Goal: Navigation & Orientation: Find specific page/section

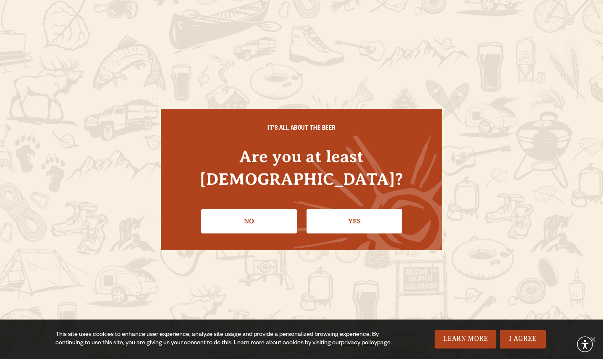
click at [353, 216] on link "Yes" at bounding box center [354, 221] width 96 height 24
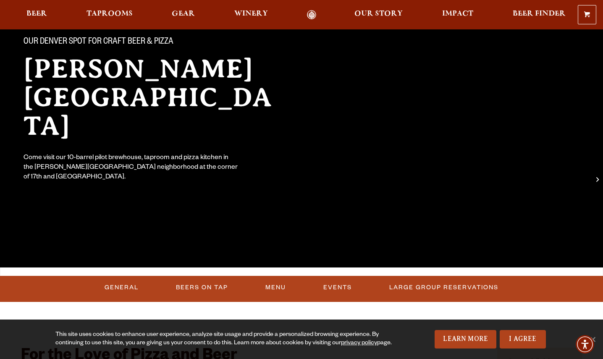
scroll to position [114, 0]
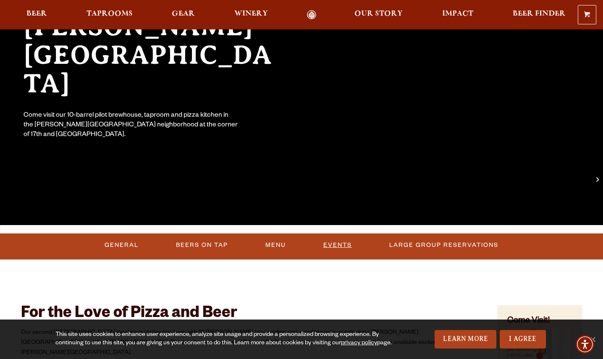
click at [337, 244] on link "Events" at bounding box center [337, 244] width 35 height 19
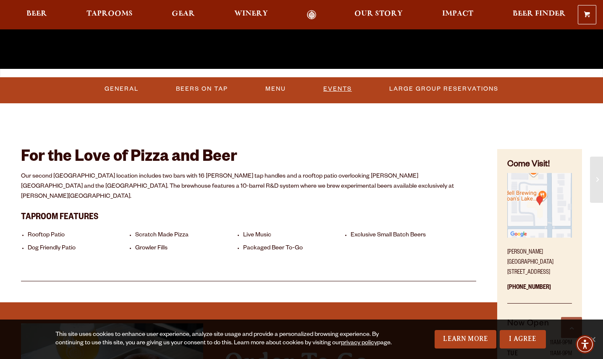
scroll to position [268, 0]
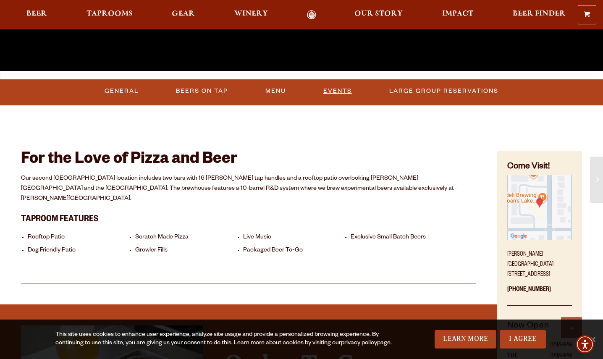
click at [339, 89] on link "Events" at bounding box center [337, 90] width 35 height 19
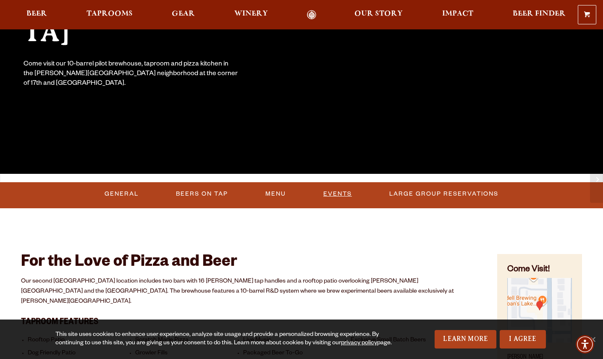
scroll to position [216, 0]
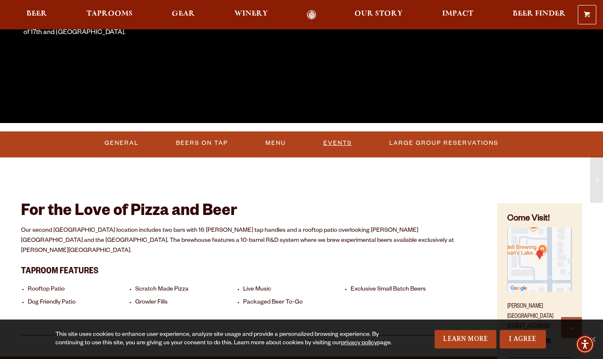
click at [337, 144] on link "Events" at bounding box center [337, 142] width 35 height 19
click at [337, 144] on link "Events" at bounding box center [335, 142] width 50 height 19
click at [339, 143] on link "Events" at bounding box center [335, 142] width 50 height 19
click at [318, 141] on link "Events" at bounding box center [335, 142] width 50 height 19
click at [343, 141] on link "Events" at bounding box center [335, 142] width 50 height 19
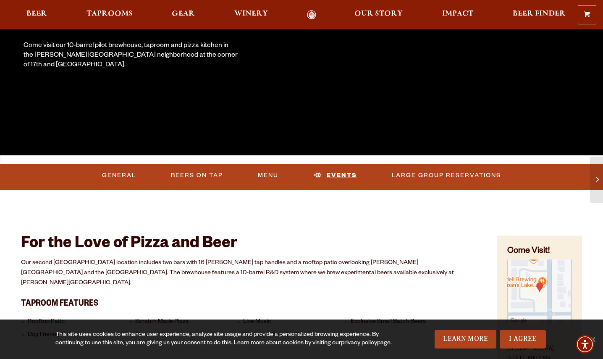
scroll to position [194, 0]
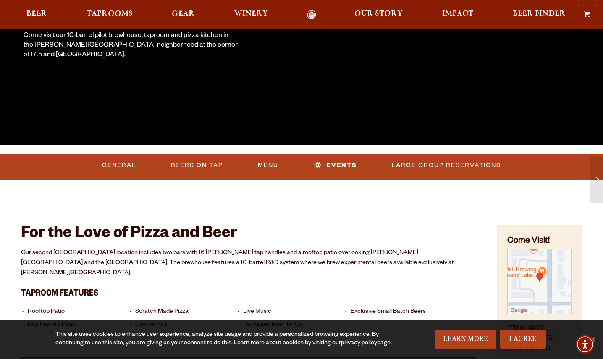
click at [121, 163] on link "General" at bounding box center [119, 165] width 41 height 19
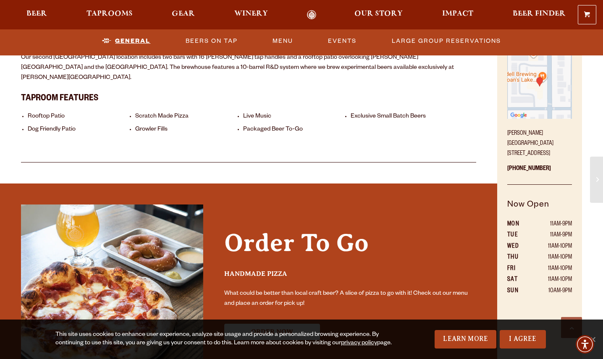
scroll to position [389, 0]
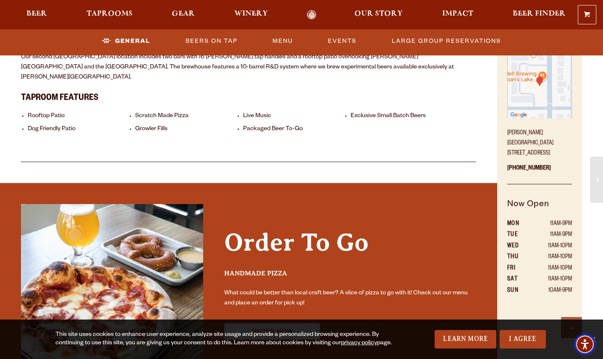
click at [594, 336] on img "Accessibility Menu" at bounding box center [584, 344] width 20 height 20
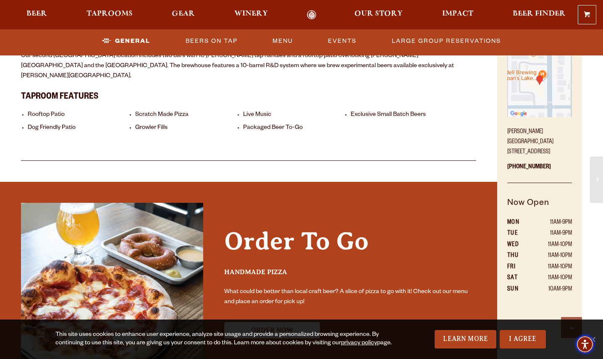
click at [594, 336] on img "Accessibility Menu" at bounding box center [584, 344] width 18 height 18
click at [599, 335] on div "This site uses cookies to enhance user experience, analyze site usage and provi…" at bounding box center [301, 338] width 603 height 39
click at [593, 336] on img "Accessibility Menu" at bounding box center [584, 344] width 20 height 20
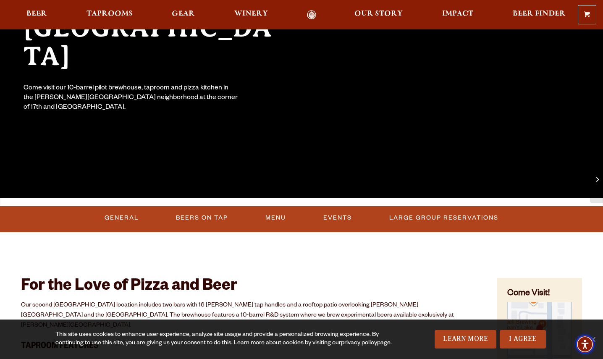
scroll to position [136, 0]
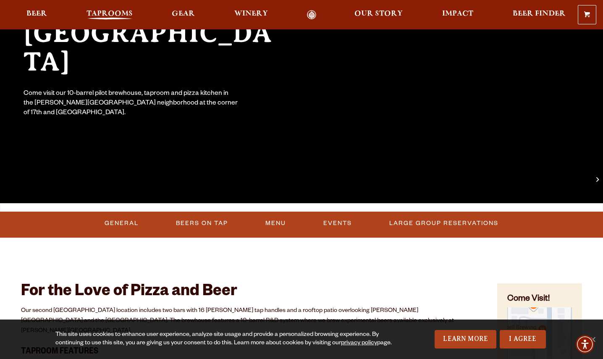
click at [110, 13] on span "Taprooms" at bounding box center [109, 13] width 46 height 7
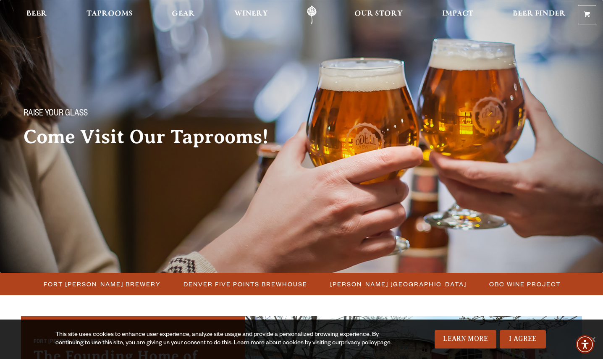
click at [386, 284] on span "[PERSON_NAME] [GEOGRAPHIC_DATA]" at bounding box center [398, 284] width 136 height 12
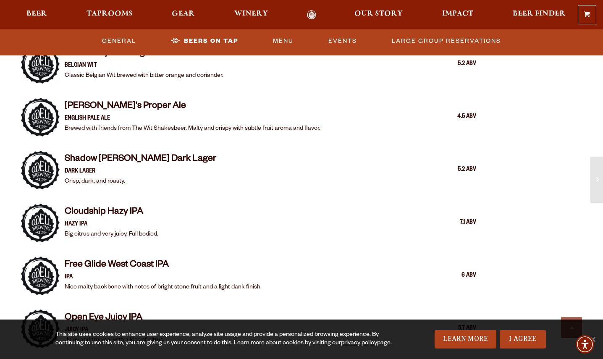
scroll to position [770, 0]
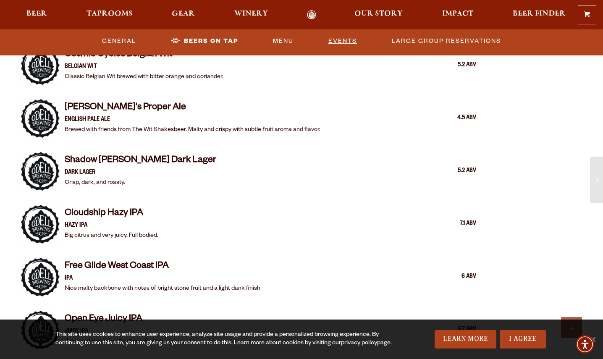
click at [345, 41] on link "Events" at bounding box center [342, 40] width 35 height 19
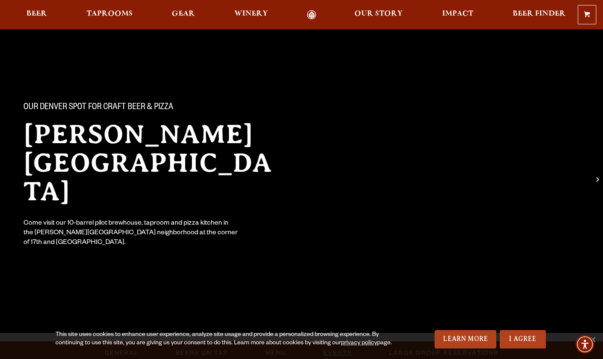
scroll to position [0, 0]
